Goal: Task Accomplishment & Management: Use online tool/utility

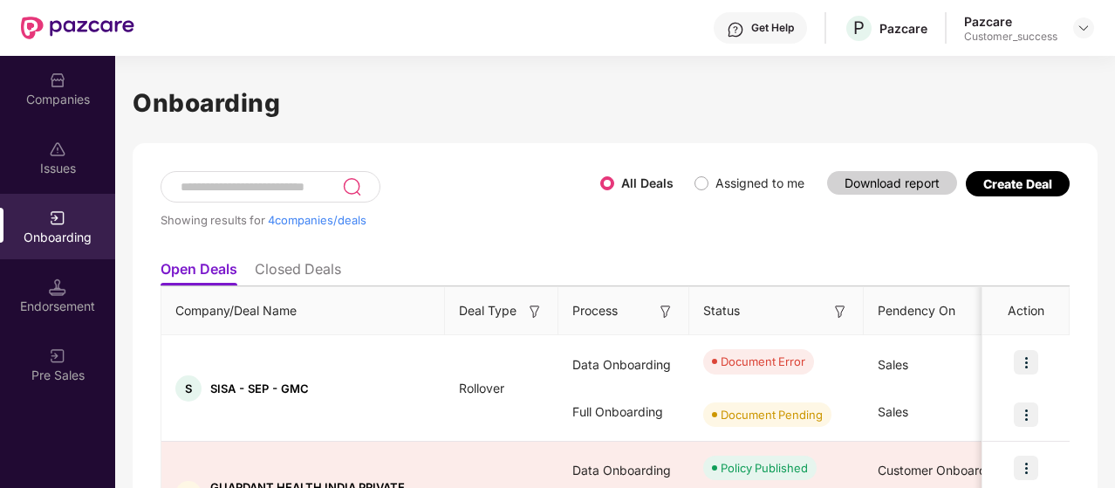
scroll to position [186, 0]
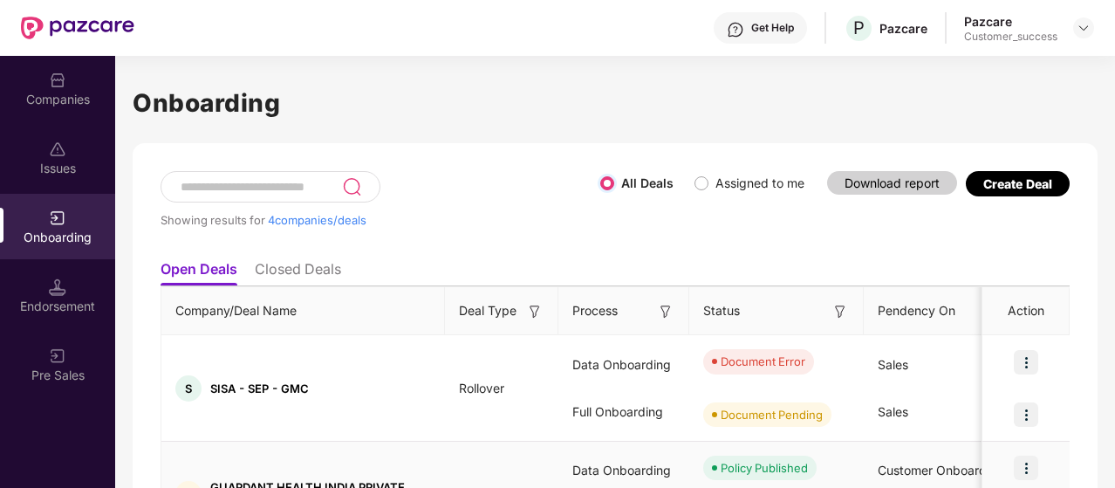
scroll to position [113, 0]
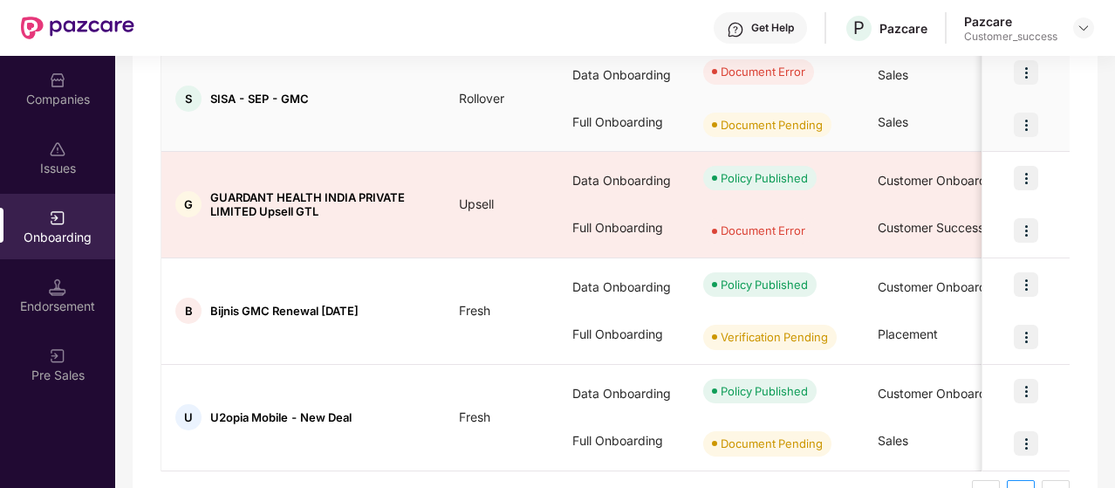
scroll to position [300, 0]
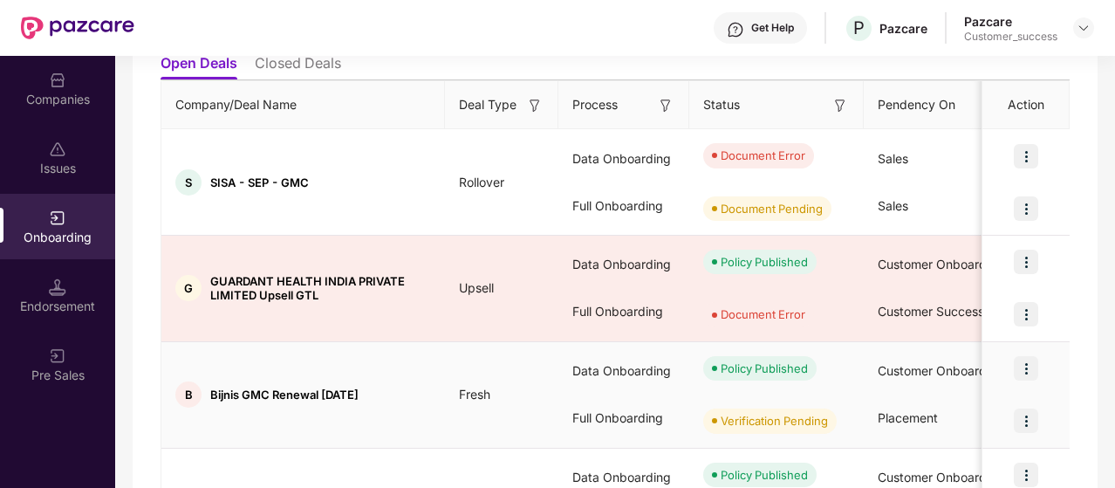
scroll to position [200, 0]
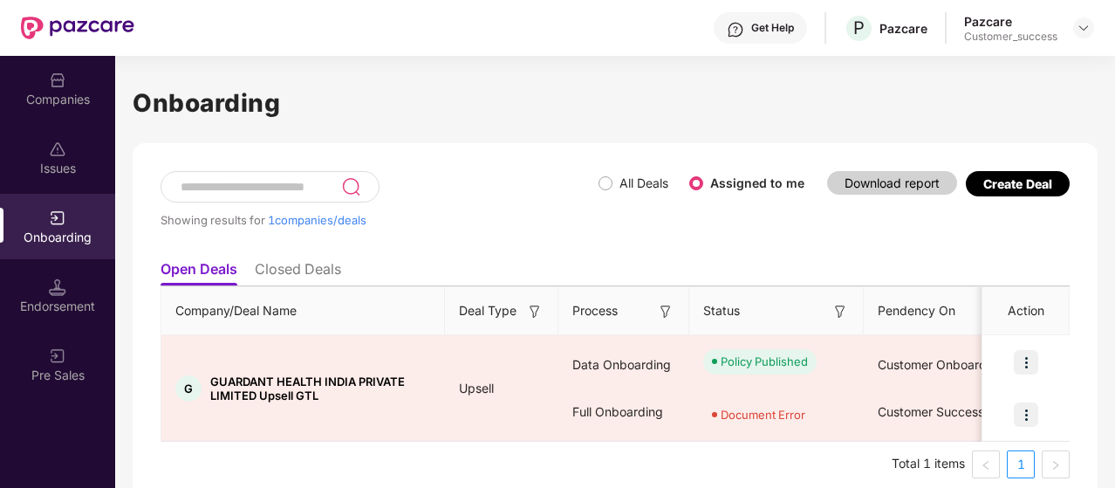
click at [614, 189] on span "All Deals" at bounding box center [644, 183] width 63 height 19
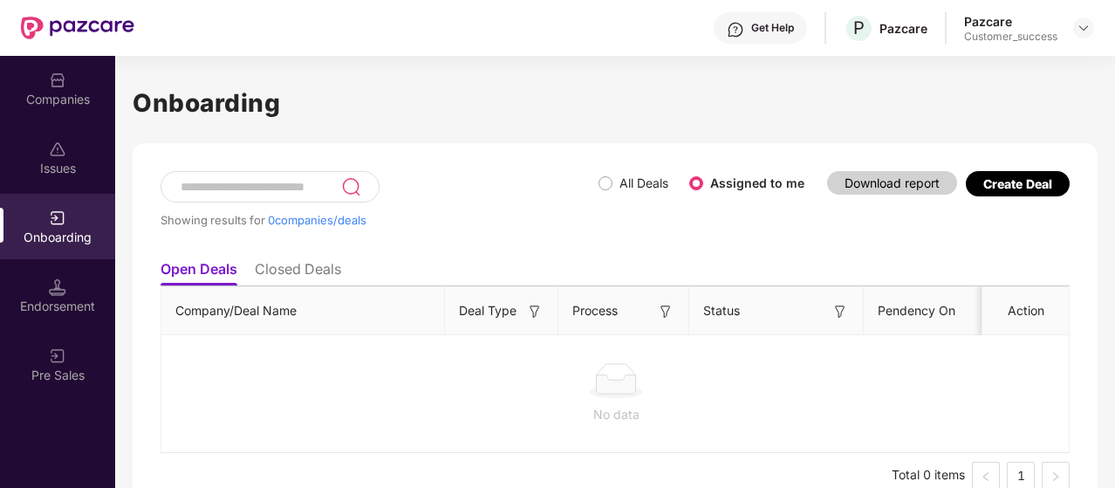
click at [663, 188] on label "All Deals" at bounding box center [643, 182] width 49 height 15
click at [632, 184] on label "All Deals" at bounding box center [643, 182] width 49 height 15
click at [602, 175] on label "All Deals" at bounding box center [637, 183] width 77 height 19
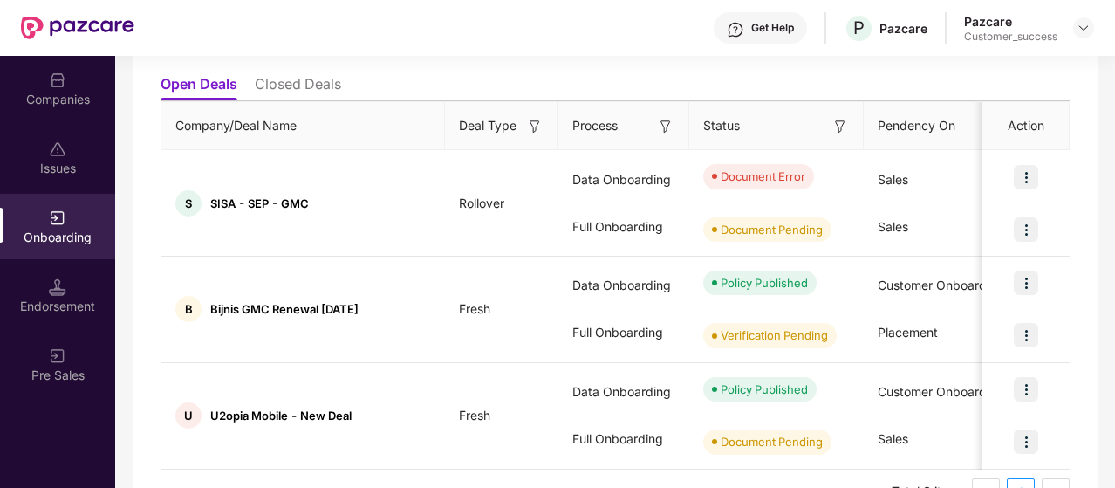
scroll to position [186, 0]
click at [1031, 182] on img at bounding box center [1026, 176] width 24 height 24
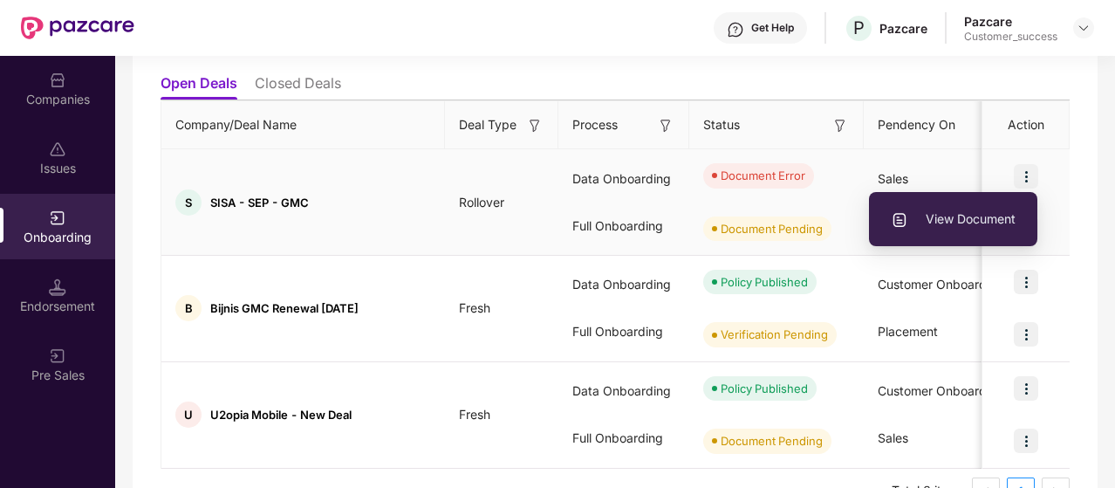
click at [993, 213] on span "View Document" at bounding box center [953, 218] width 125 height 19
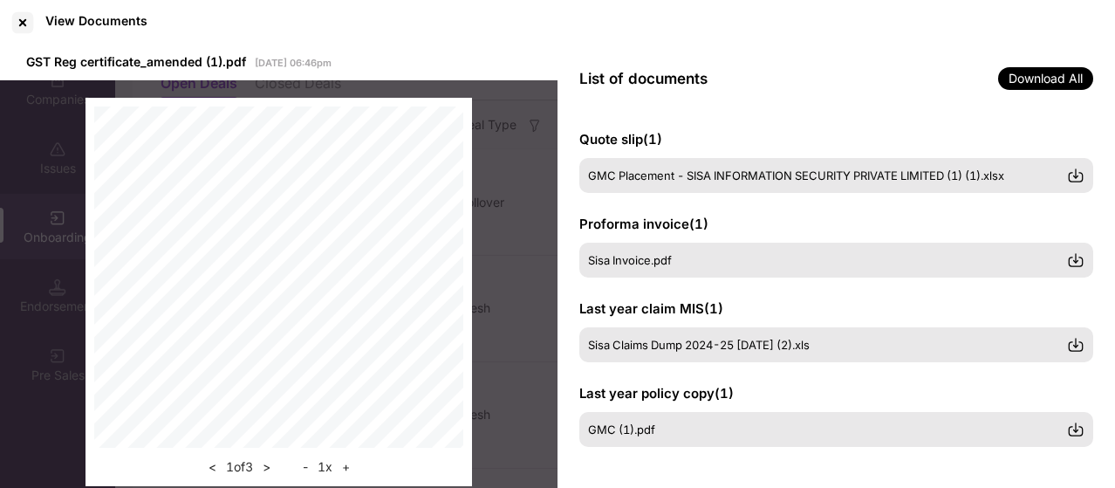
scroll to position [0, 0]
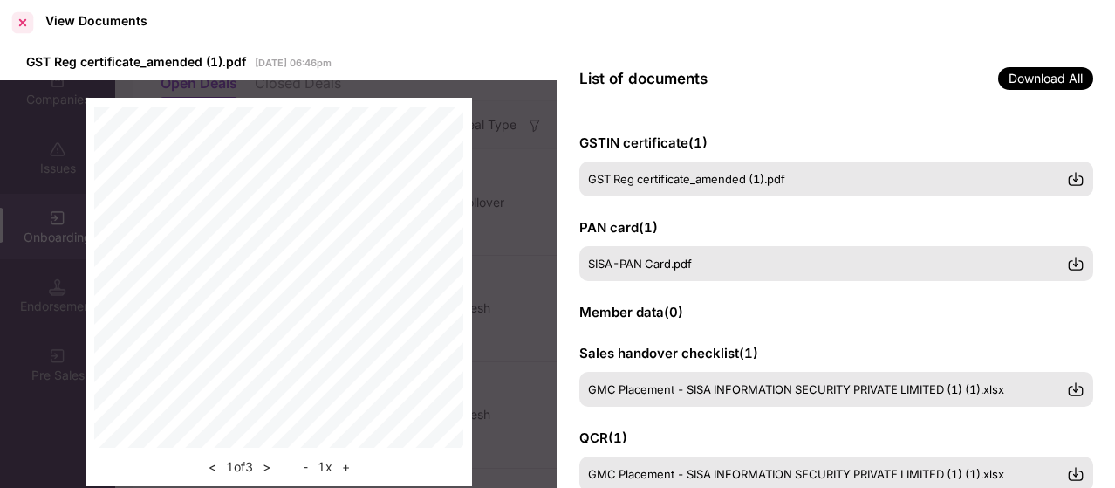
click at [18, 20] on div at bounding box center [23, 23] width 28 height 28
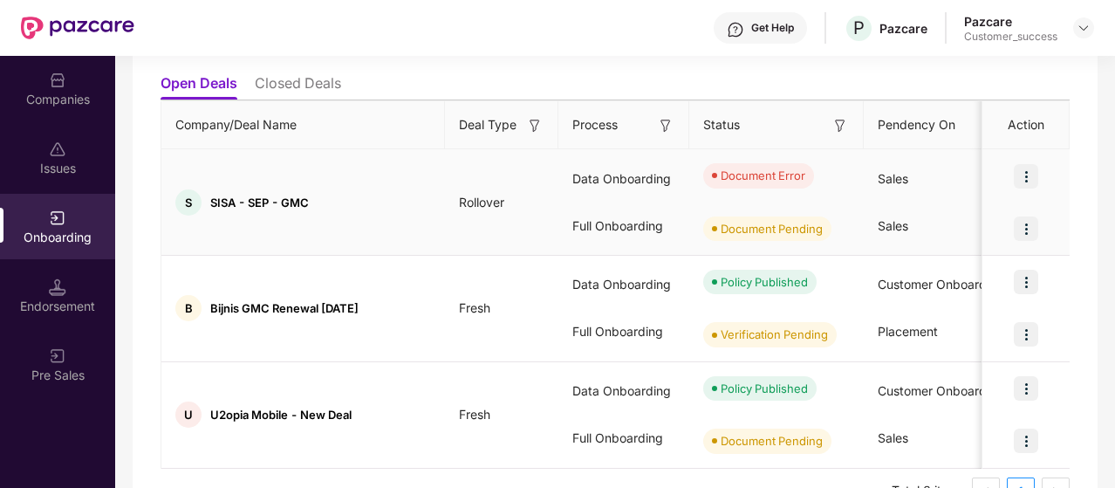
click at [1036, 180] on img at bounding box center [1026, 176] width 24 height 24
click at [640, 168] on div "Data Onboarding" at bounding box center [623, 178] width 131 height 47
click at [299, 181] on td "S SISA - SEP - GMC" at bounding box center [303, 202] width 284 height 106
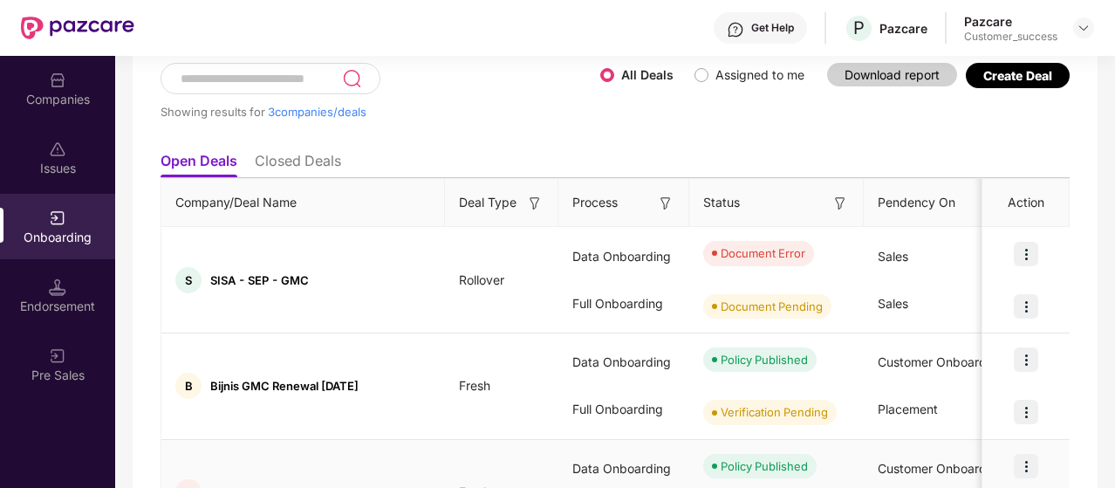
scroll to position [109, 0]
click at [1072, 132] on div "Showing results for 3 companies/deals All Deals Assigned to me Download report …" at bounding box center [615, 322] width 965 height 576
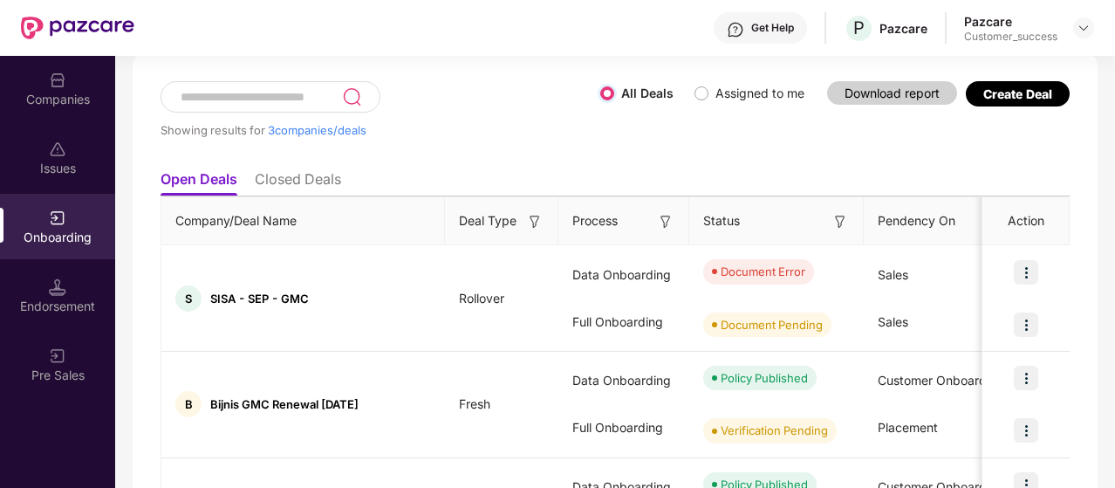
scroll to position [91, 0]
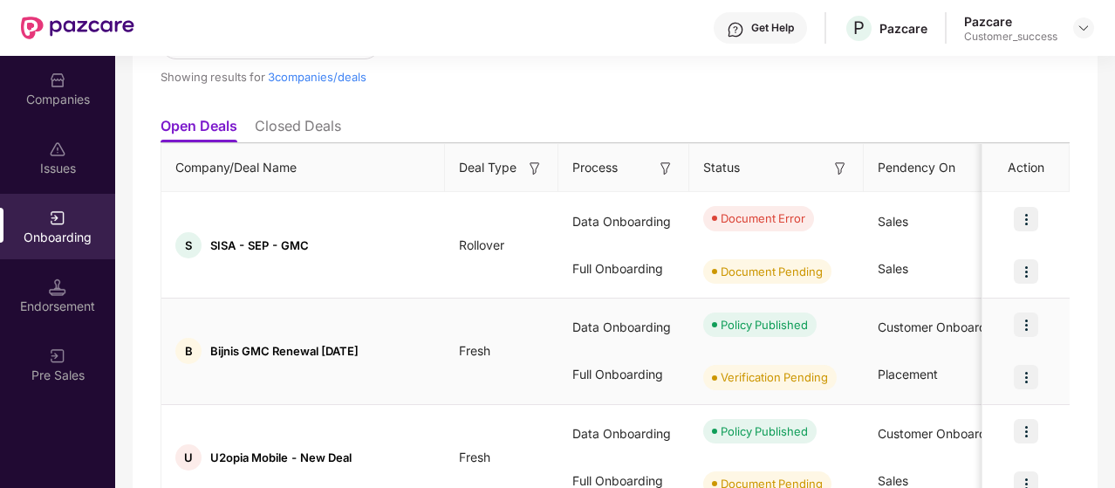
scroll to position [141, 0]
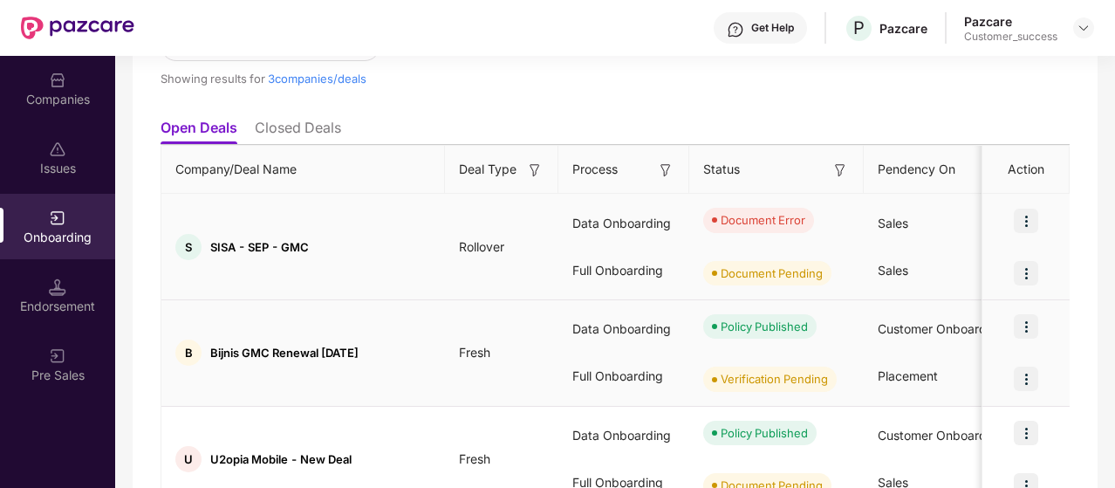
click at [598, 233] on div "Data Onboarding" at bounding box center [623, 223] width 131 height 47
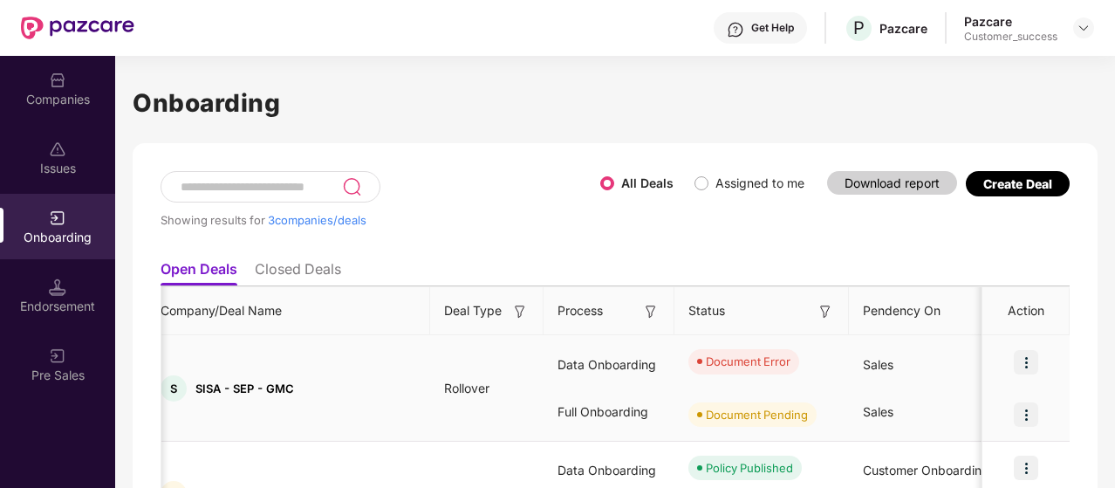
scroll to position [0, 0]
